Goal: Navigation & Orientation: Find specific page/section

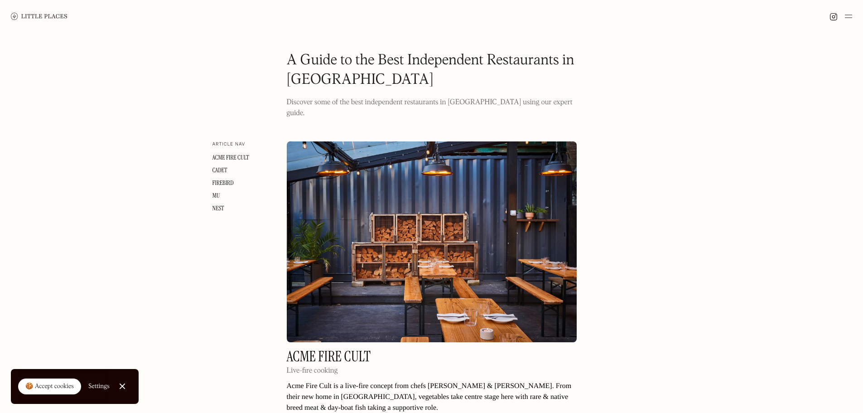
click at [849, 17] on img at bounding box center [848, 16] width 7 height 11
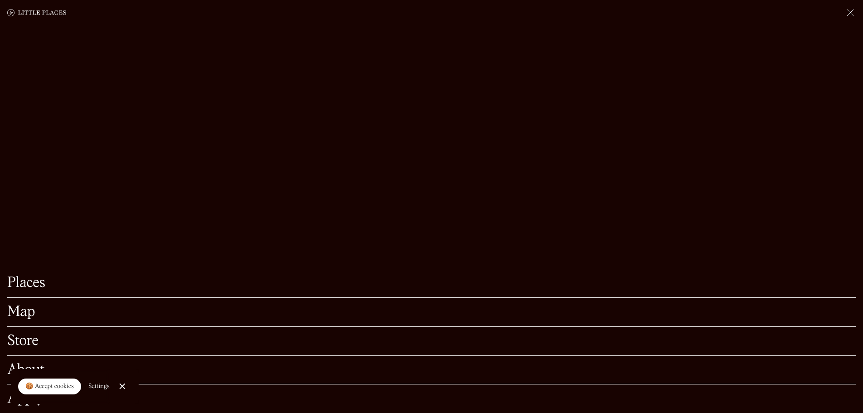
scroll to position [91, 0]
click at [28, 363] on link "About" at bounding box center [431, 370] width 848 height 14
click at [36, 305] on link "Map" at bounding box center [431, 312] width 848 height 14
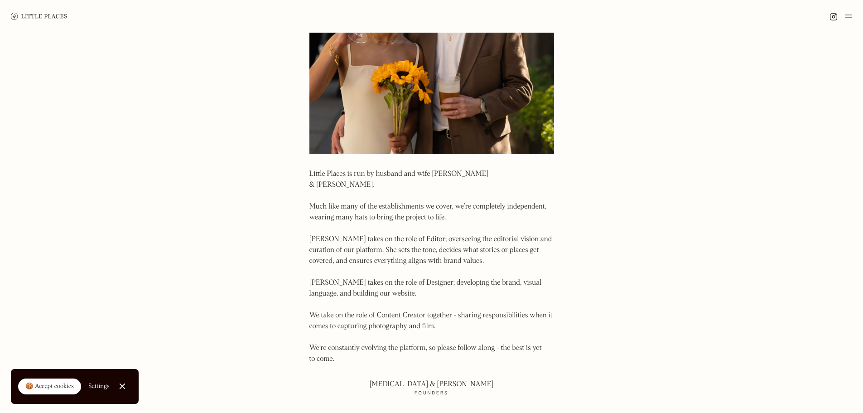
scroll to position [181, 0]
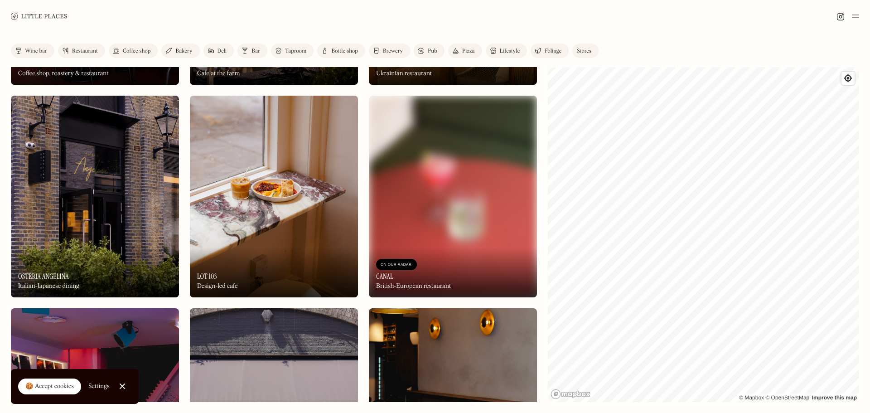
scroll to position [634, 0]
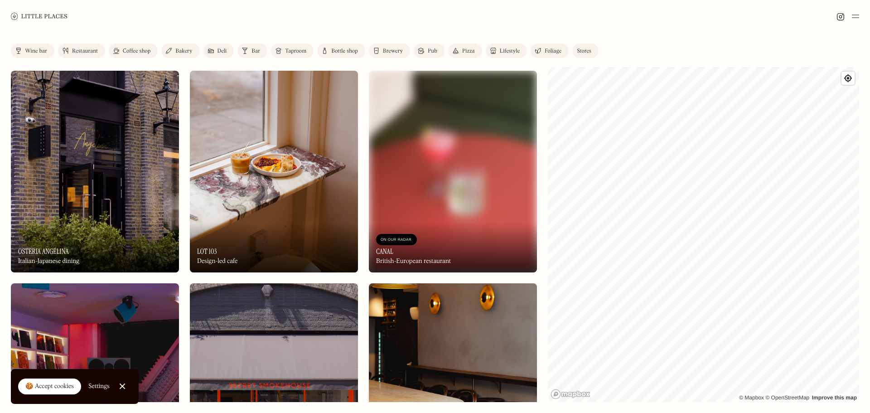
click at [125, 209] on img at bounding box center [95, 172] width 168 height 202
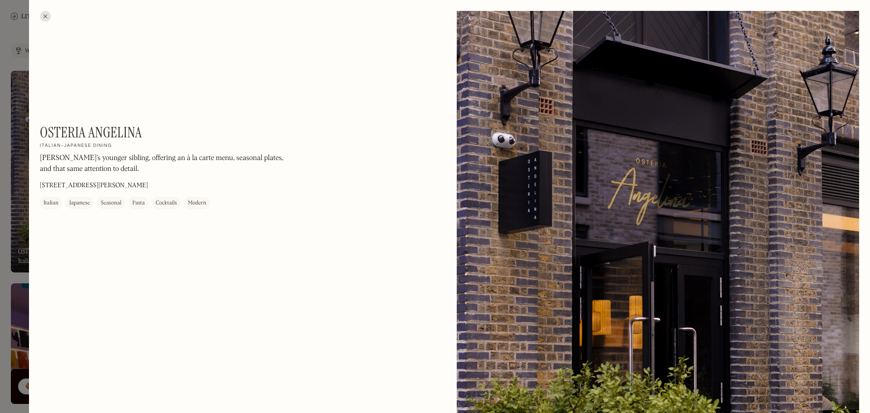
click at [43, 19] on div at bounding box center [45, 16] width 11 height 11
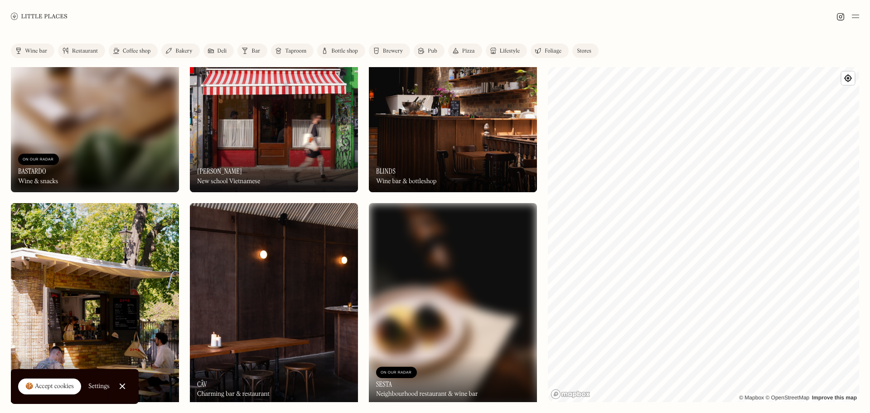
scroll to position [1540, 0]
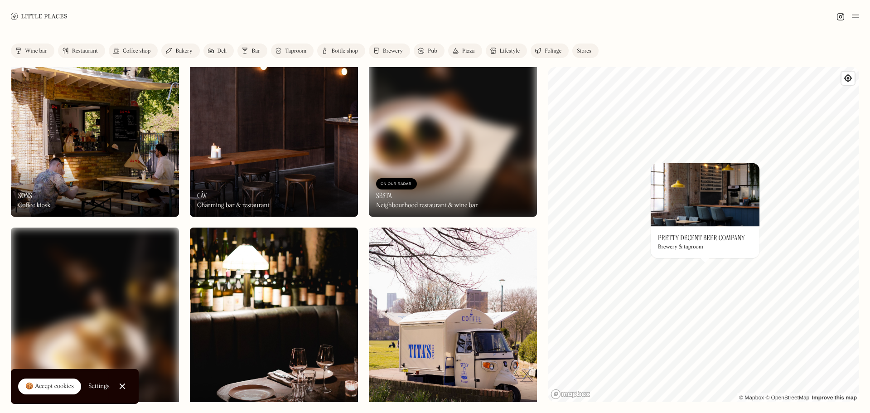
click at [703, 236] on h3 "Pretty Decent Beer Company" at bounding box center [701, 237] width 87 height 9
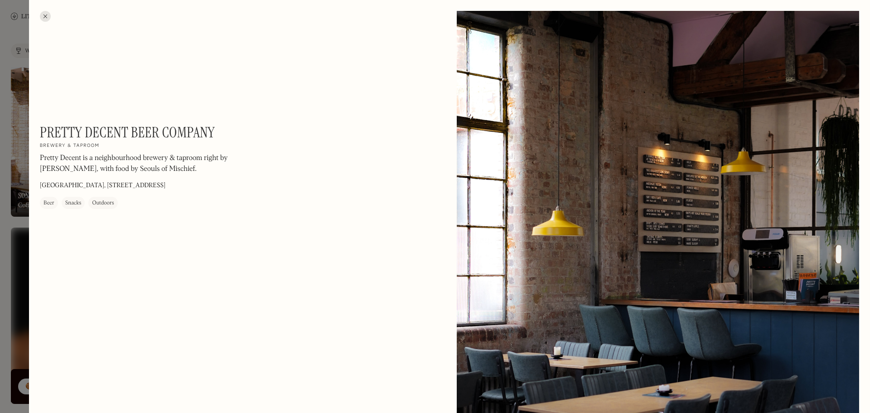
click at [43, 14] on div at bounding box center [45, 16] width 11 height 11
